Goal: Find contact information: Find contact information

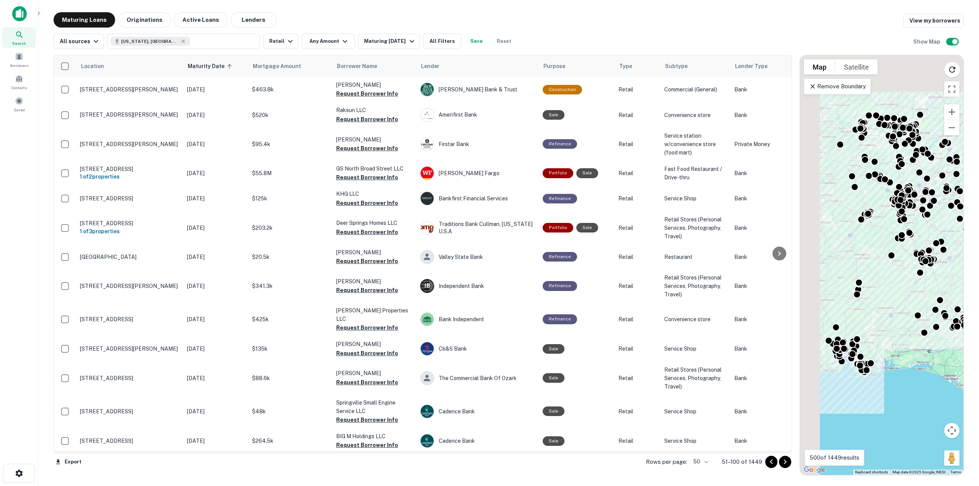
drag, startPoint x: 909, startPoint y: 246, endPoint x: 921, endPoint y: 227, distance: 22.2
click at [921, 227] on div "To activate drag with keyboard, press Alt + Enter. Once in keyboard drag state,…" at bounding box center [881, 265] width 163 height 420
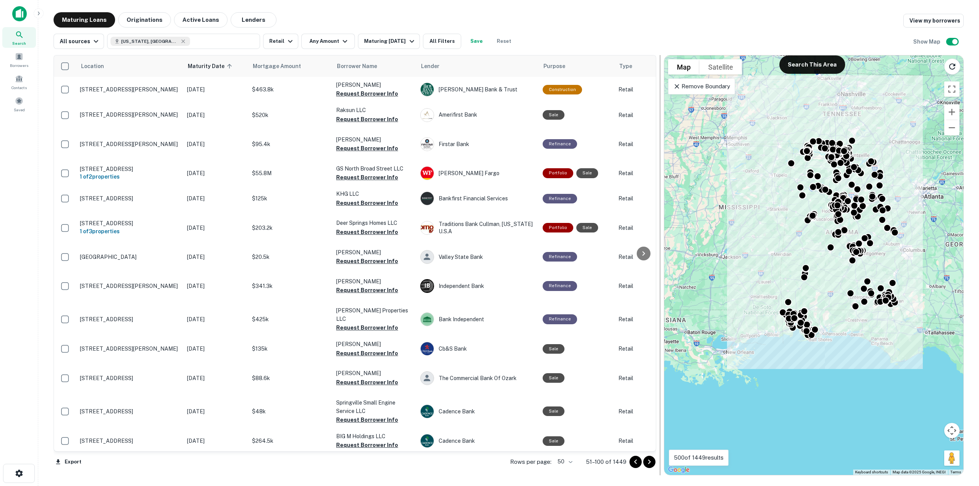
drag, startPoint x: 796, startPoint y: 231, endPoint x: 660, endPoint y: 233, distance: 135.4
click at [660, 233] on div at bounding box center [660, 265] width 1 height 420
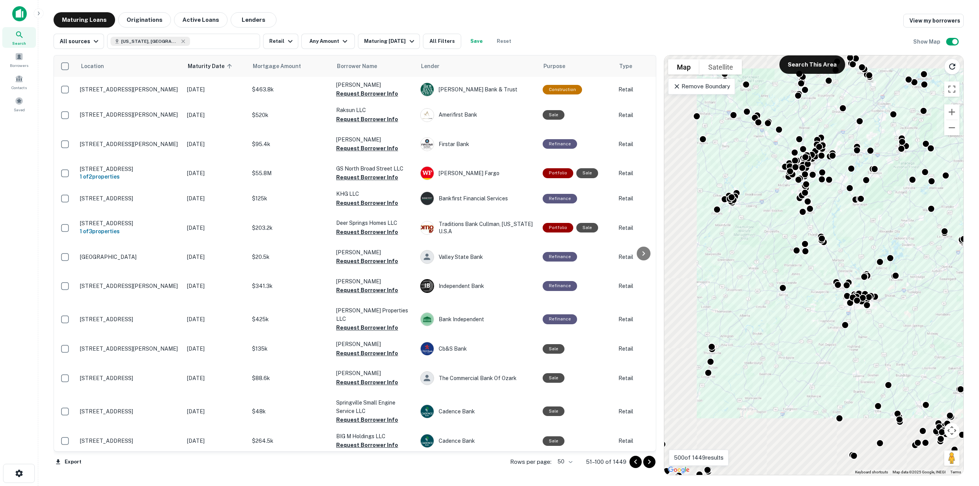
click at [857, 229] on div "To activate drag with keyboard, press Alt + Enter. Once in keyboard drag state,…" at bounding box center [813, 265] width 299 height 420
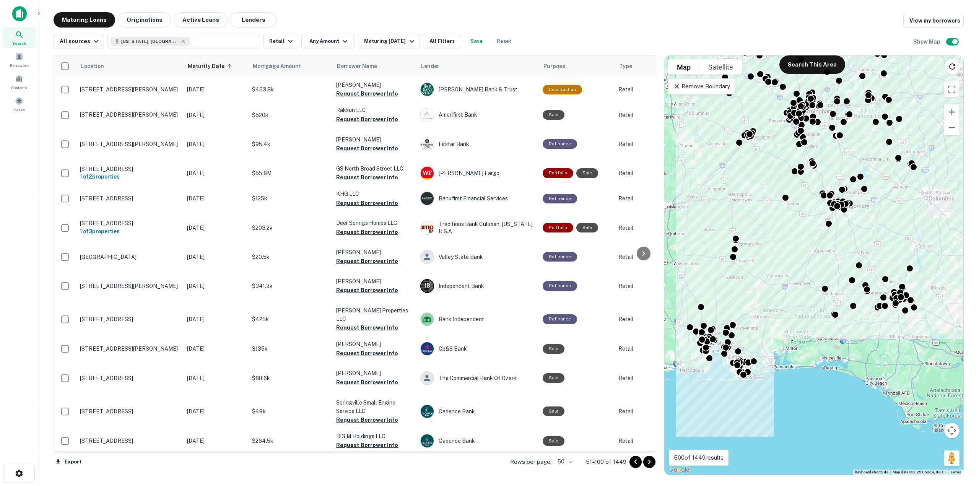
drag, startPoint x: 800, startPoint y: 363, endPoint x: 784, endPoint y: 290, distance: 74.6
click at [784, 290] on div "To activate drag with keyboard, press Alt + Enter. Once in keyboard drag state,…" at bounding box center [813, 265] width 299 height 420
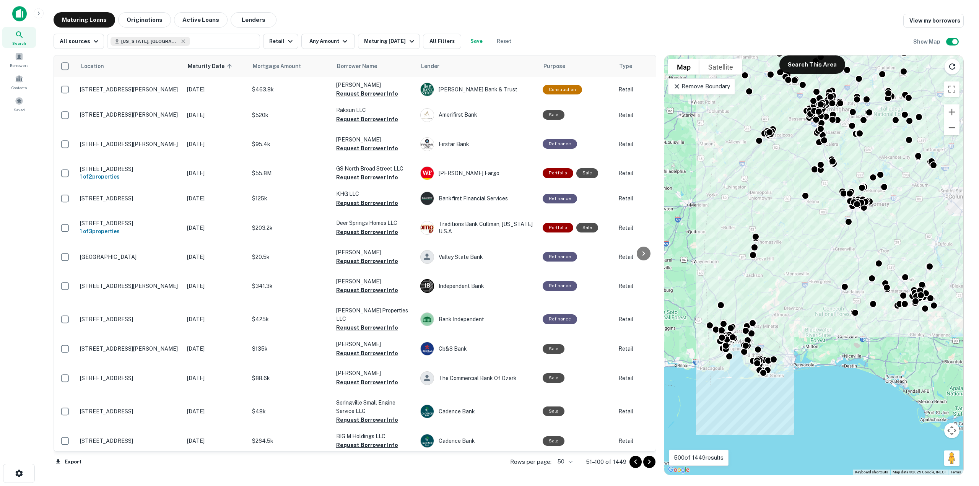
drag, startPoint x: 850, startPoint y: 348, endPoint x: 874, endPoint y: 341, distance: 24.8
click at [874, 341] on div "To activate drag with keyboard, press Alt + Enter. Once in keyboard drag state,…" at bounding box center [813, 265] width 299 height 420
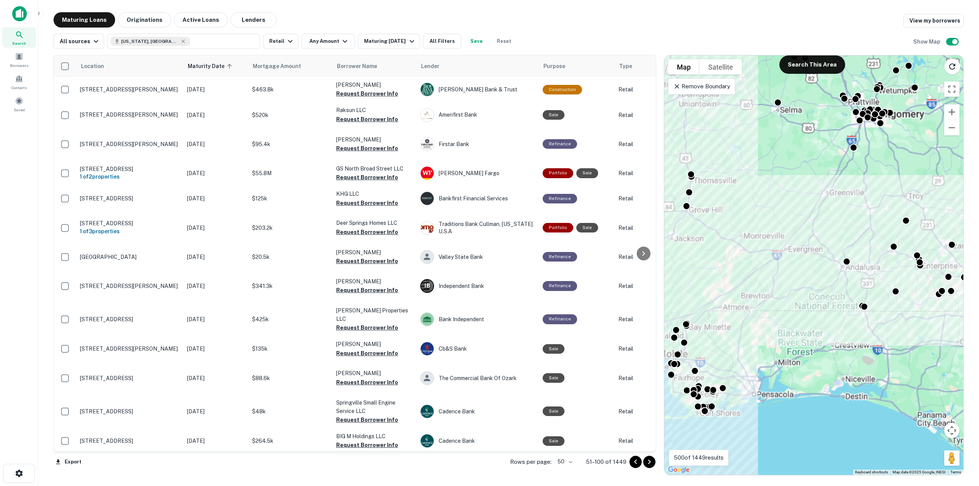
click at [843, 325] on div "To activate drag with keyboard, press Alt + Enter. Once in keyboard drag state,…" at bounding box center [813, 265] width 299 height 420
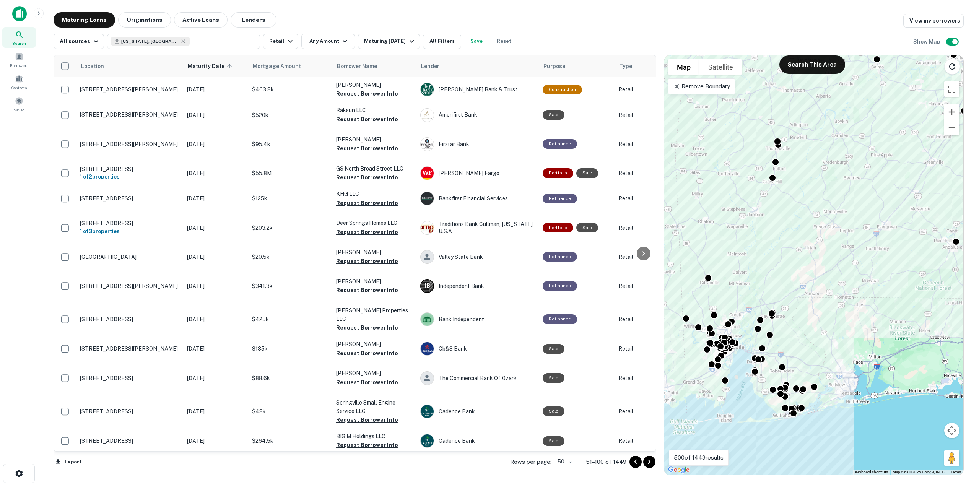
drag, startPoint x: 796, startPoint y: 273, endPoint x: 908, endPoint y: 261, distance: 113.1
click at [908, 261] on div "To activate drag with keyboard, press Alt + Enter. Once in keyboard drag state,…" at bounding box center [813, 265] width 299 height 420
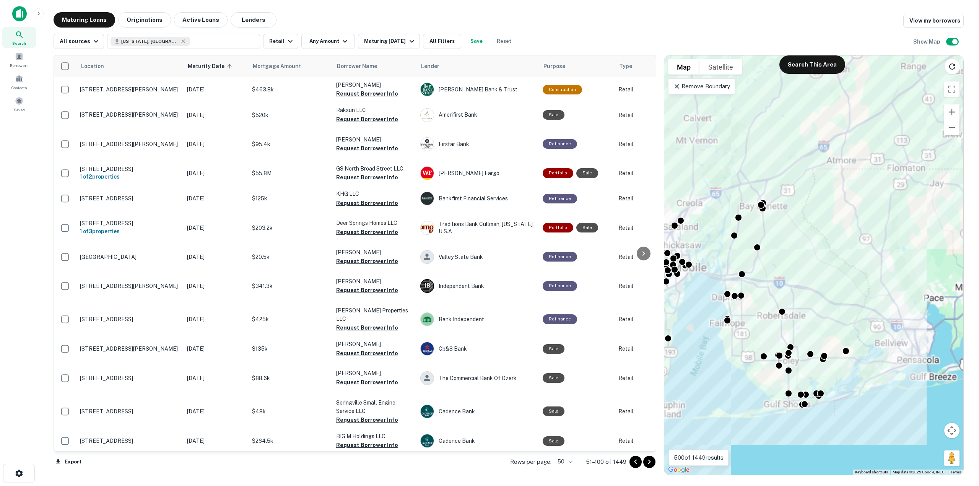
drag, startPoint x: 806, startPoint y: 371, endPoint x: 830, endPoint y: 309, distance: 67.0
click at [830, 309] on div "To activate drag with keyboard, press Alt + Enter. Once in keyboard drag state,…" at bounding box center [813, 265] width 299 height 420
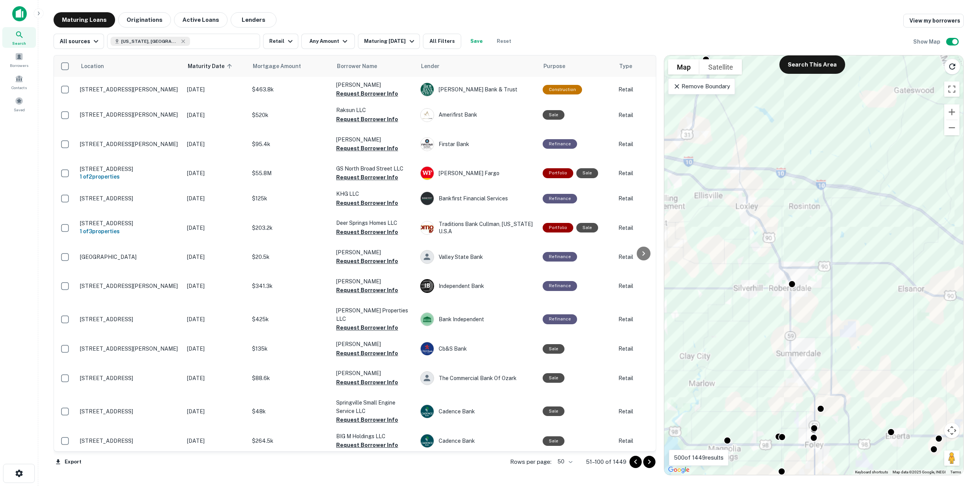
drag, startPoint x: 779, startPoint y: 327, endPoint x: 792, endPoint y: 320, distance: 15.4
click at [786, 327] on div "To activate drag with keyboard, press Alt + Enter. Once in keyboard drag state,…" at bounding box center [813, 265] width 299 height 420
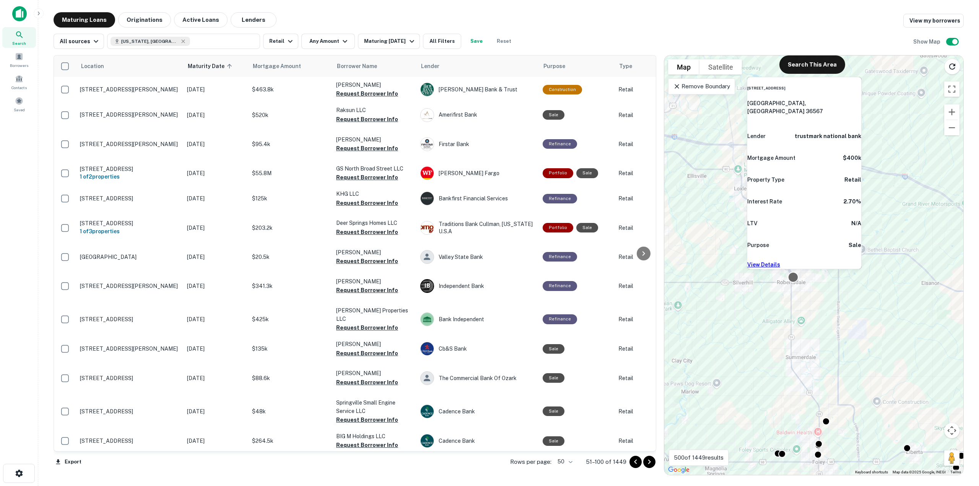
click at [795, 278] on div at bounding box center [793, 277] width 11 height 11
click at [780, 262] on link "View Details" at bounding box center [763, 265] width 33 height 6
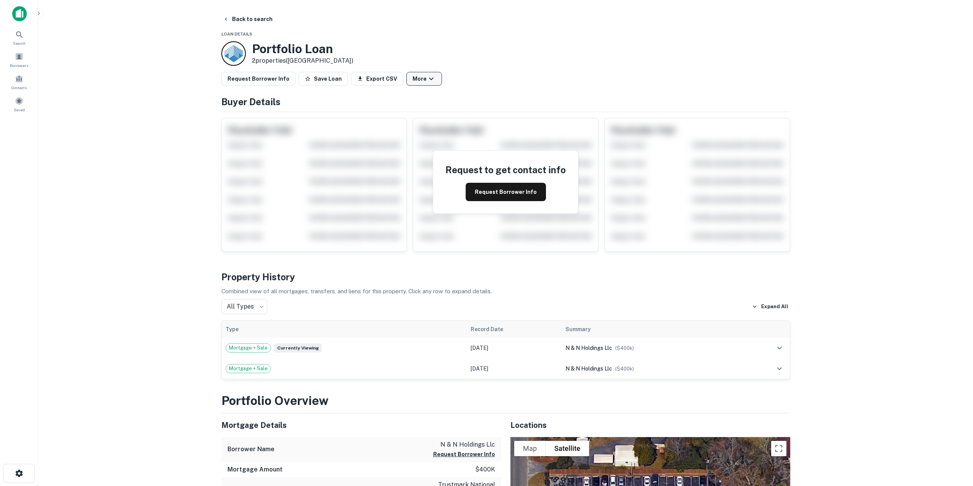
click at [413, 74] on button "More" at bounding box center [425, 79] width 36 height 14
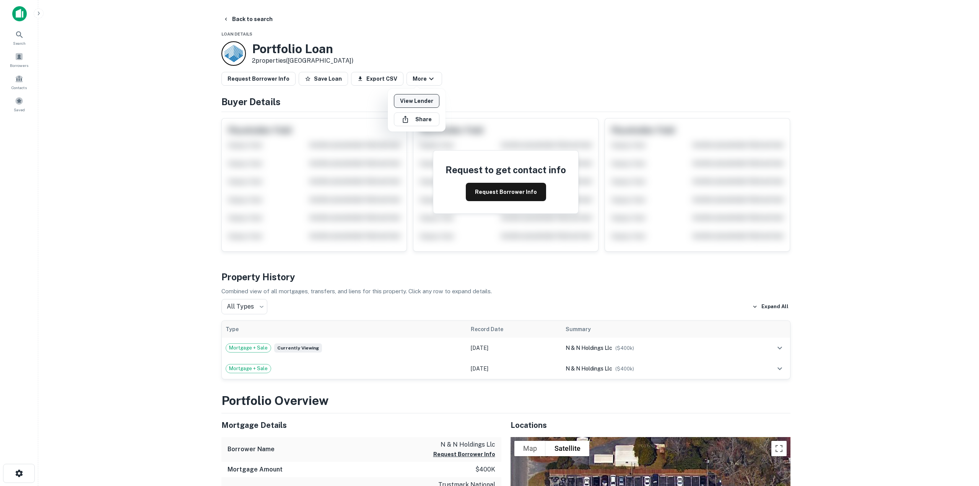
click at [419, 99] on link "View Lender" at bounding box center [417, 101] width 46 height 14
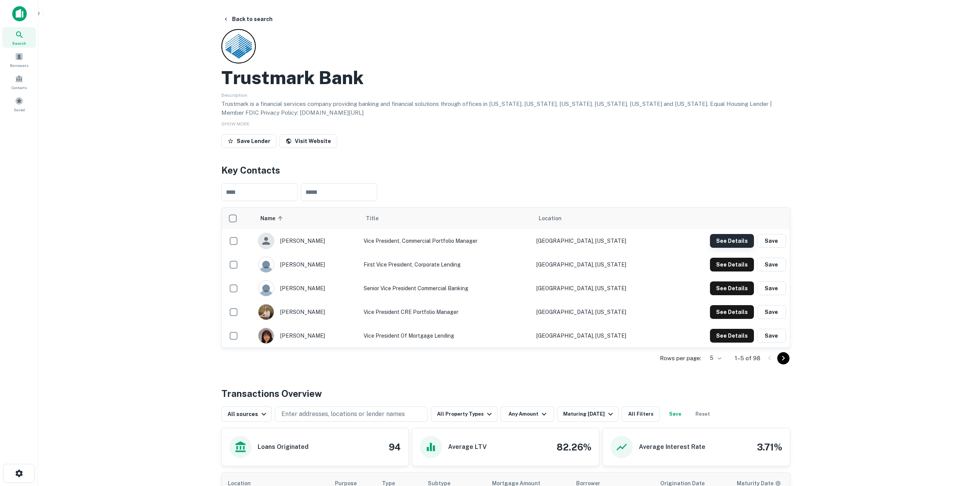
click at [734, 242] on button "See Details" at bounding box center [732, 241] width 44 height 14
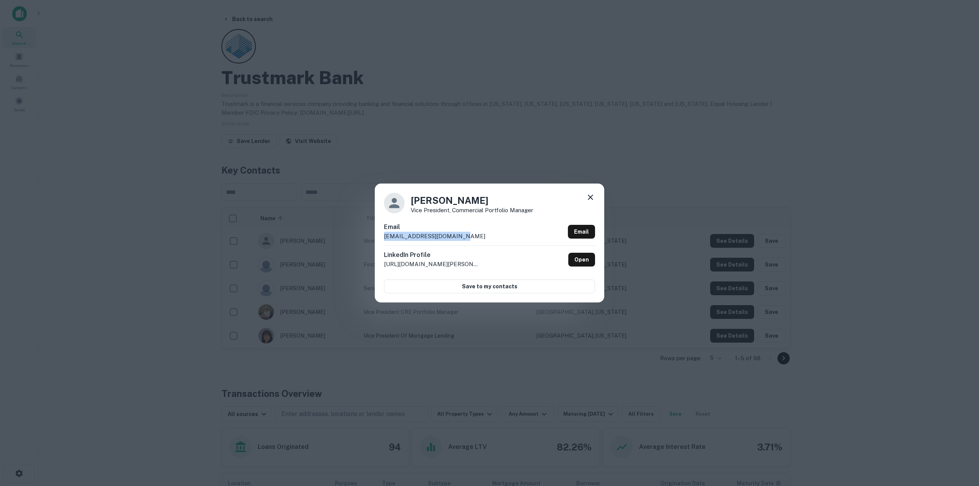
drag, startPoint x: 460, startPoint y: 237, endPoint x: 385, endPoint y: 234, distance: 75.4
click at [385, 234] on div "Email cbeilstein@firstbank.com Email" at bounding box center [489, 234] width 211 height 23
copy p "cbeilstein@firstbank.com"
click at [593, 199] on icon at bounding box center [590, 197] width 9 height 9
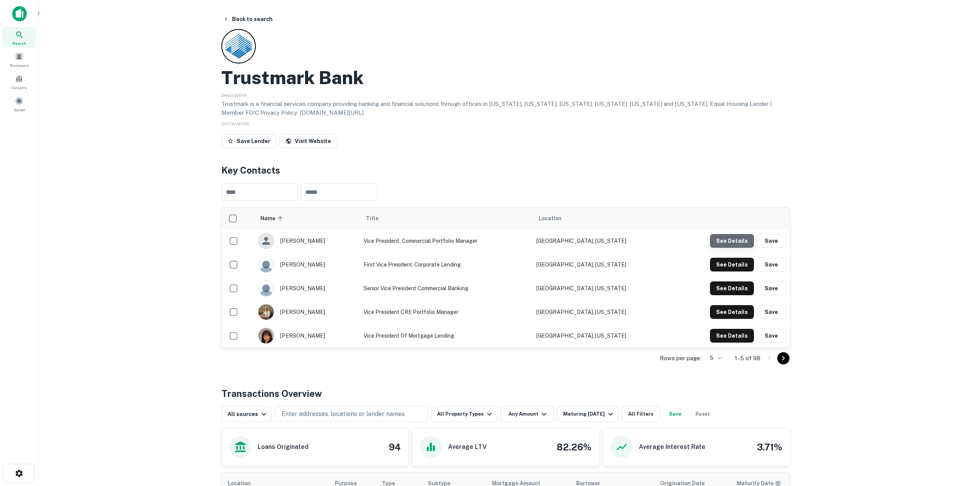
click at [747, 243] on button "See Details" at bounding box center [732, 241] width 44 height 14
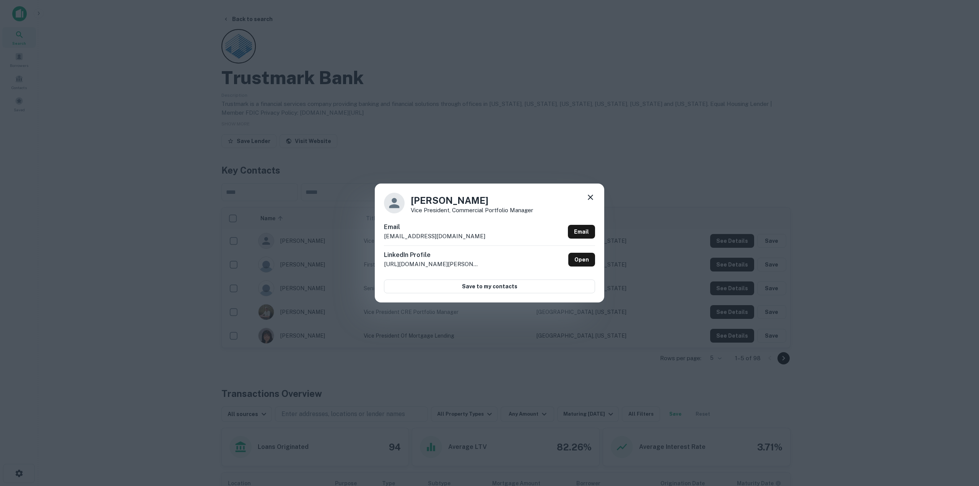
click at [594, 197] on icon at bounding box center [590, 197] width 9 height 9
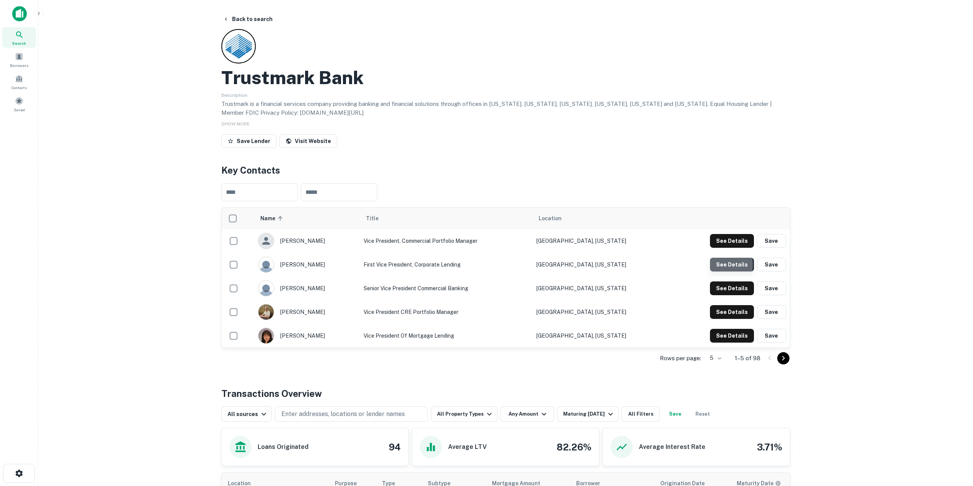
click at [717, 265] on button "See Details" at bounding box center [732, 265] width 44 height 14
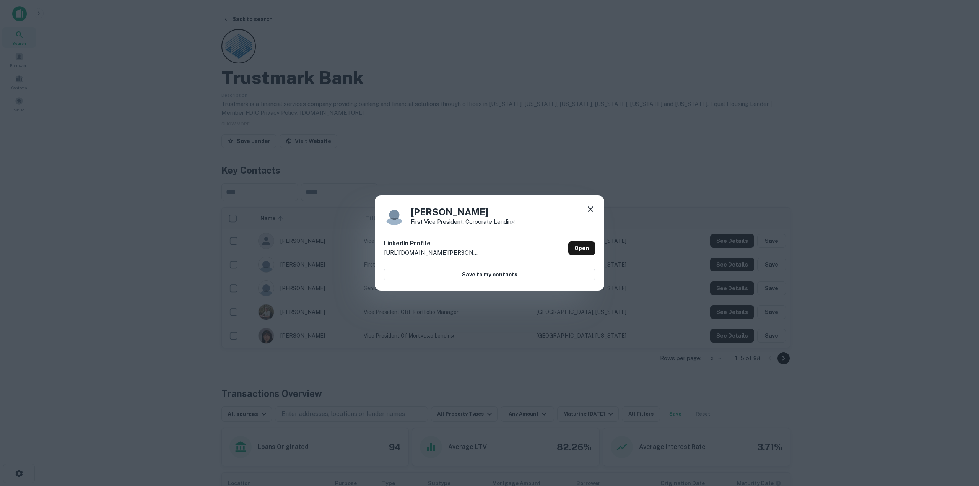
click at [591, 208] on icon at bounding box center [590, 209] width 5 height 5
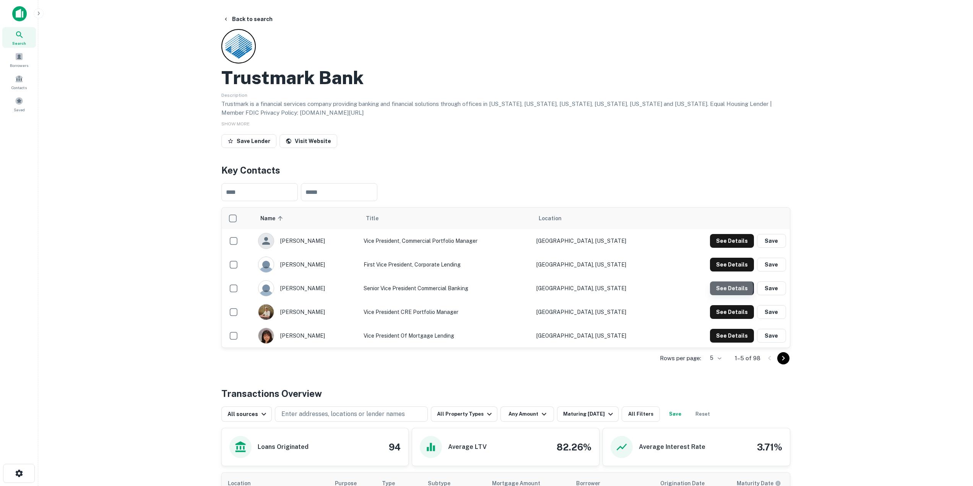
click at [729, 288] on button "See Details" at bounding box center [732, 288] width 44 height 14
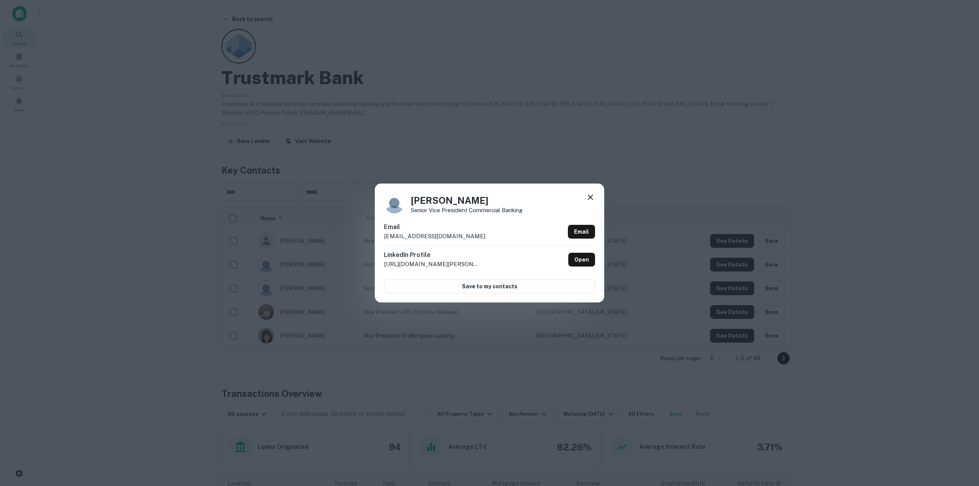
click at [590, 196] on icon at bounding box center [590, 197] width 9 height 9
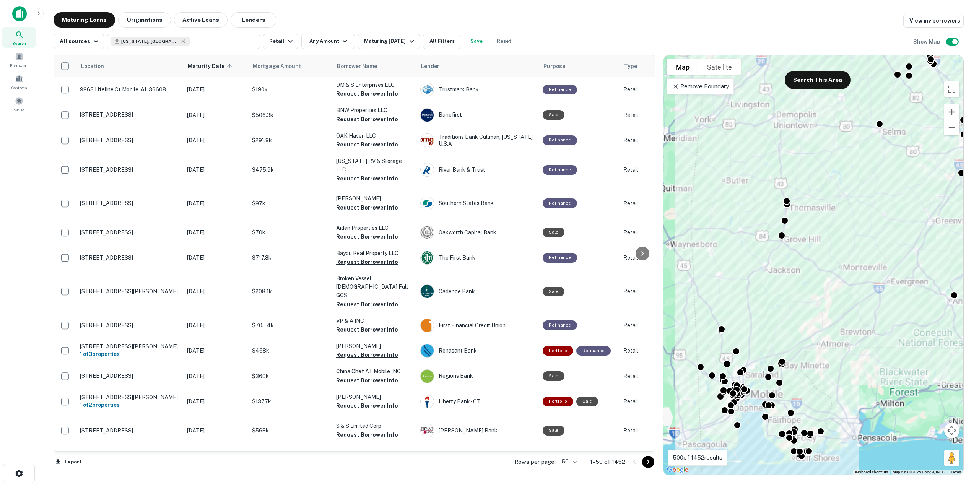
drag, startPoint x: 740, startPoint y: 377, endPoint x: 789, endPoint y: 311, distance: 82.6
click at [789, 311] on div "To activate drag with keyboard, press Alt + Enter. Once in keyboard drag state,…" at bounding box center [813, 265] width 300 height 420
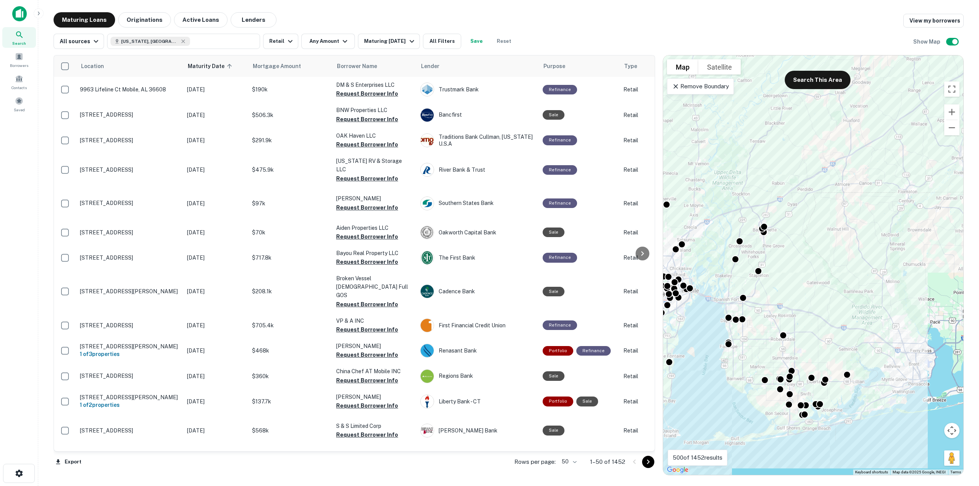
drag, startPoint x: 758, startPoint y: 373, endPoint x: 752, endPoint y: 140, distance: 233.0
click at [752, 140] on div "To activate drag with keyboard, press Alt + Enter. Once in keyboard drag state,…" at bounding box center [813, 265] width 300 height 420
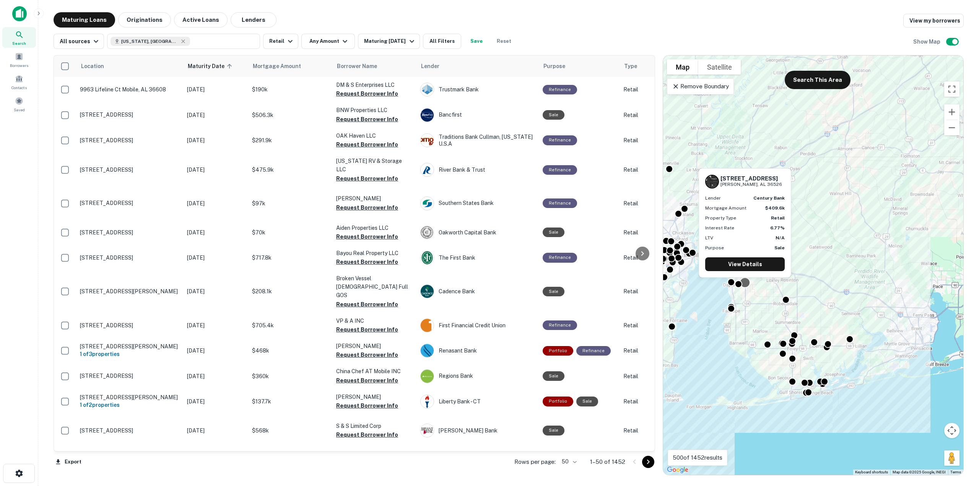
click at [745, 284] on div at bounding box center [744, 282] width 11 height 11
click at [760, 264] on link "View Details" at bounding box center [745, 264] width 80 height 14
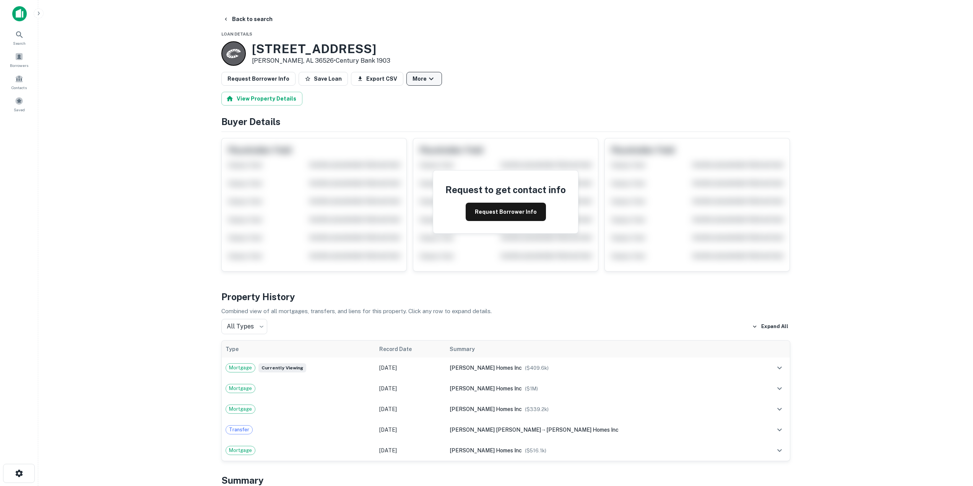
click at [415, 78] on button "More" at bounding box center [425, 79] width 36 height 14
click at [416, 104] on link "View Lender" at bounding box center [417, 101] width 46 height 14
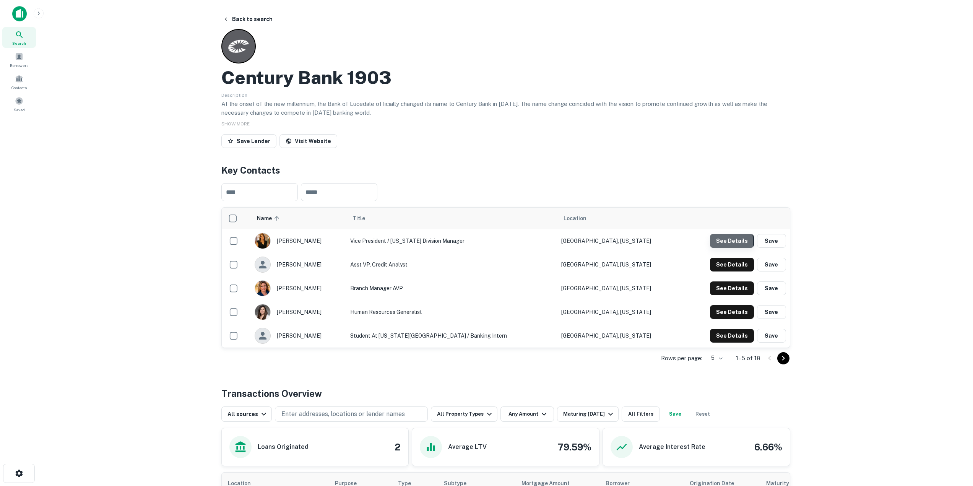
click at [721, 242] on button "See Details" at bounding box center [732, 241] width 44 height 14
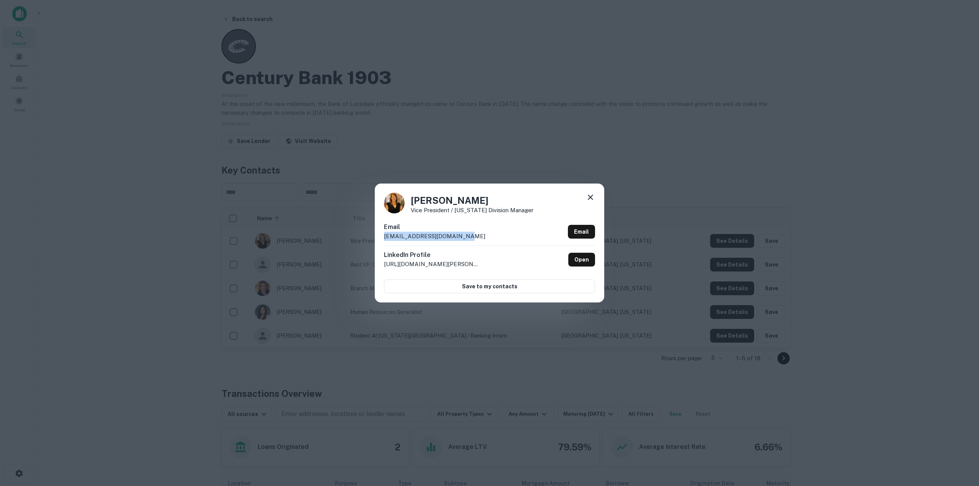
drag, startPoint x: 438, startPoint y: 241, endPoint x: 382, endPoint y: 238, distance: 55.9
click at [382, 238] on div "Karen Genard Vice President / Alabama Division Manager Email kgenard@centuryban…" at bounding box center [489, 243] width 229 height 119
copy p "kgenard@centurybankms.com"
click at [592, 195] on icon at bounding box center [590, 197] width 9 height 9
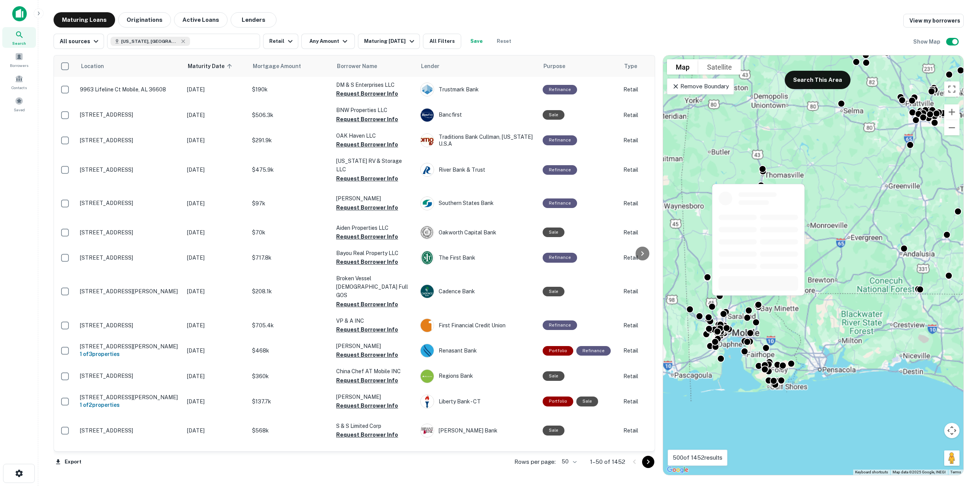
drag, startPoint x: 737, startPoint y: 382, endPoint x: 736, endPoint y: 332, distance: 49.3
click at [758, 300] on body "Search Borrowers Contacts Saved Maturing Loans Originations Active Loans Lender…" at bounding box center [489, 243] width 979 height 486
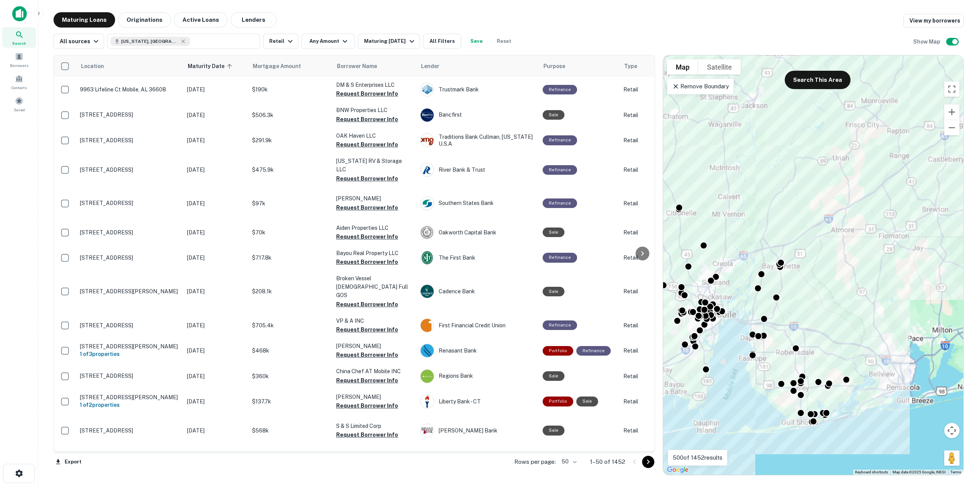
drag, startPoint x: 739, startPoint y: 332, endPoint x: 781, endPoint y: 371, distance: 57.6
click at [751, 306] on div "To activate drag with keyboard, press Alt + Enter. Once in keyboard drag state,…" at bounding box center [813, 265] width 300 height 420
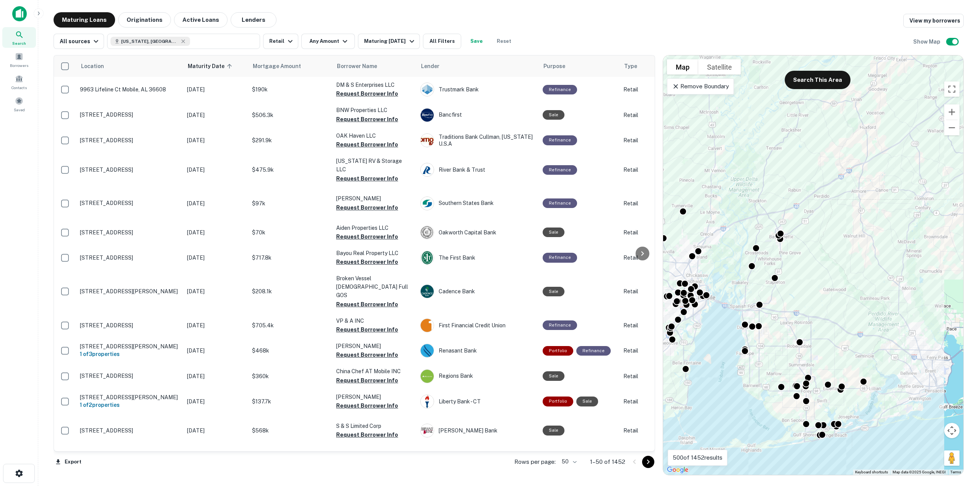
click at [774, 344] on div "To activate drag with keyboard, press Alt + Enter. Once in keyboard drag state,…" at bounding box center [813, 265] width 300 height 420
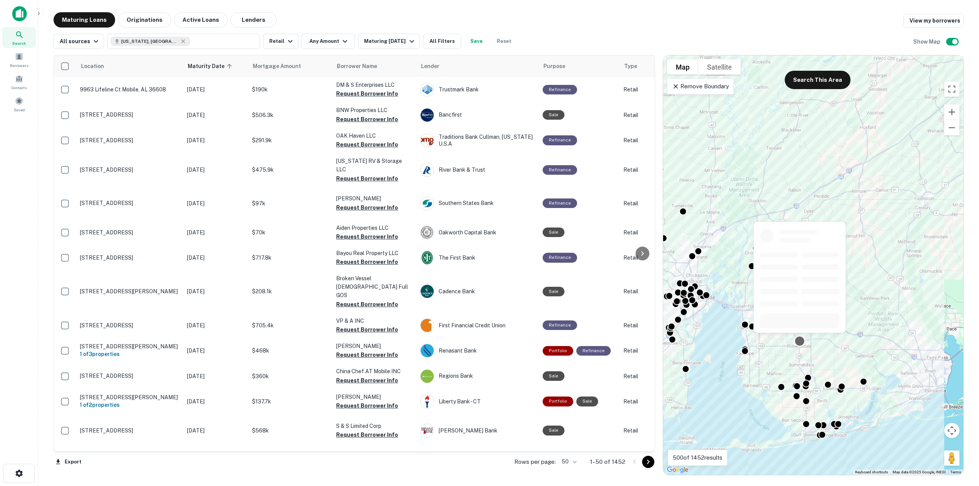
click at [800, 342] on div at bounding box center [799, 340] width 11 height 11
click at [802, 337] on div "18601 E Silverhill Ave Robertsdale, AL 36567 Lender trustmark national bank Mor…" at bounding box center [800, 278] width 94 height 126
click at [803, 320] on link "View Details" at bounding box center [800, 323] width 80 height 14
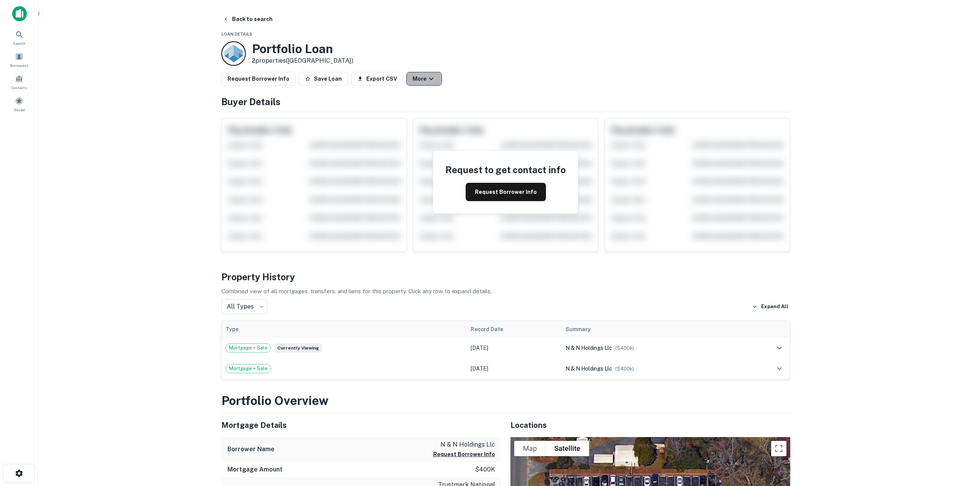
click at [414, 80] on button "More" at bounding box center [425, 79] width 36 height 14
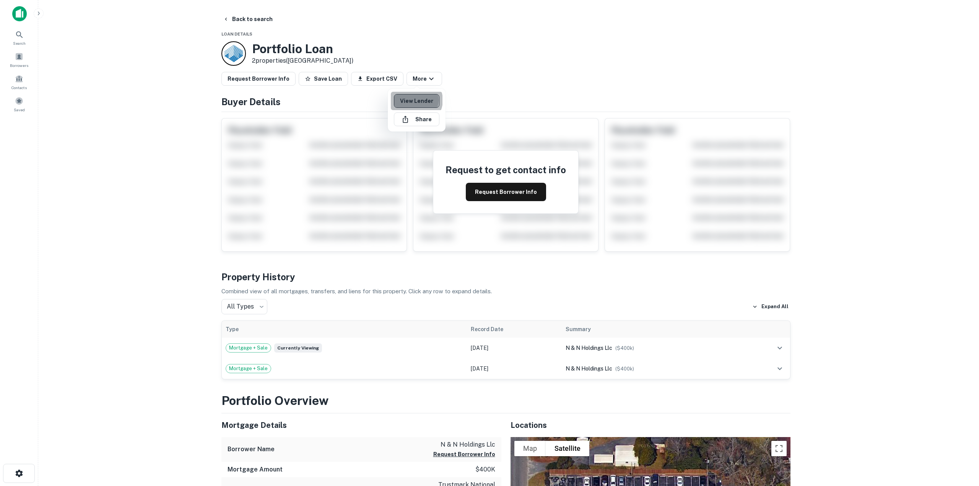
click at [415, 100] on link "View Lender" at bounding box center [417, 101] width 46 height 14
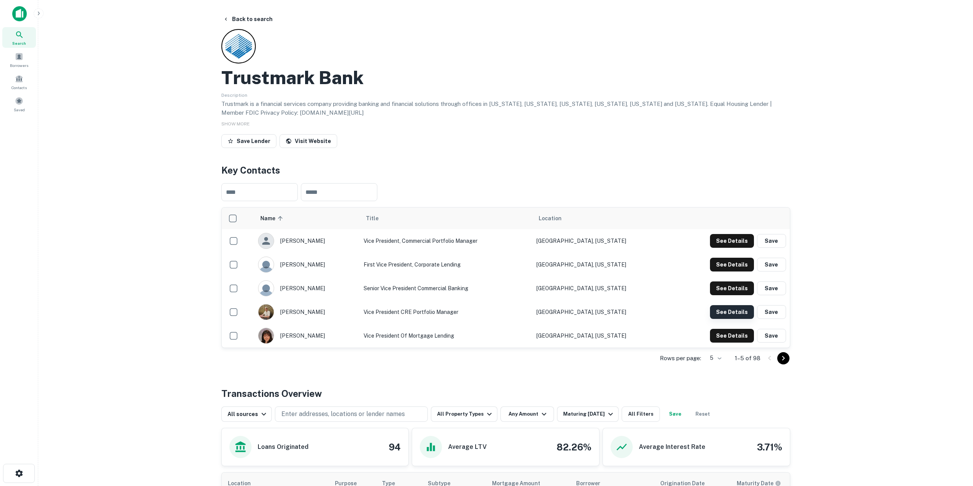
click at [728, 314] on button "See Details" at bounding box center [732, 312] width 44 height 14
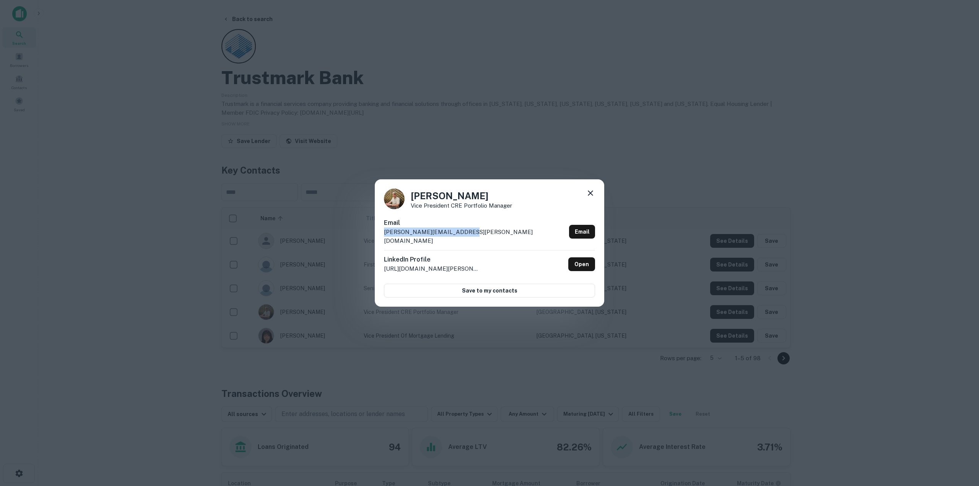
drag, startPoint x: 423, startPoint y: 236, endPoint x: 383, endPoint y: 236, distance: 40.2
click at [383, 236] on div "[PERSON_NAME] Vice President CRE Portfolio Manager Email [PERSON_NAME][EMAIL_AD…" at bounding box center [489, 243] width 229 height 128
copy p "[PERSON_NAME][EMAIL_ADDRESS][PERSON_NAME][DOMAIN_NAME]"
